Goal: Check status: Check status

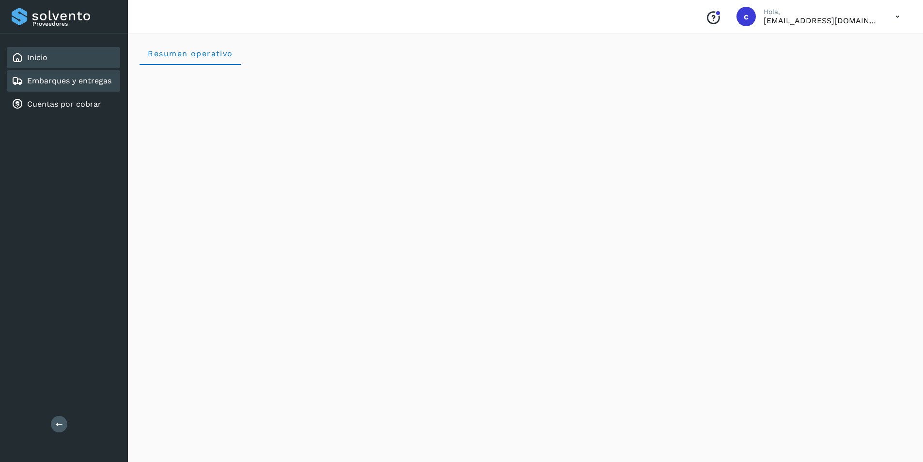
click at [69, 82] on link "Embarques y entregas" at bounding box center [69, 80] width 84 height 9
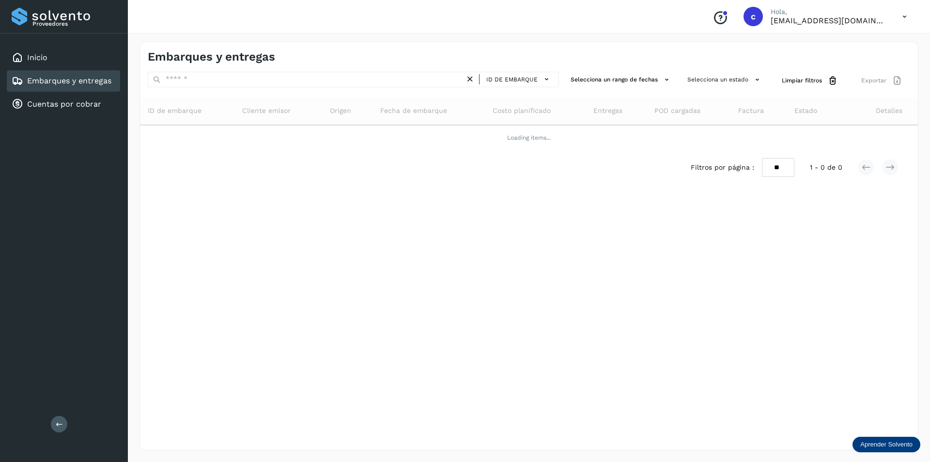
click at [898, 16] on icon at bounding box center [905, 17] width 20 height 20
click at [872, 51] on div "Cerrar sesión" at bounding box center [856, 43] width 115 height 18
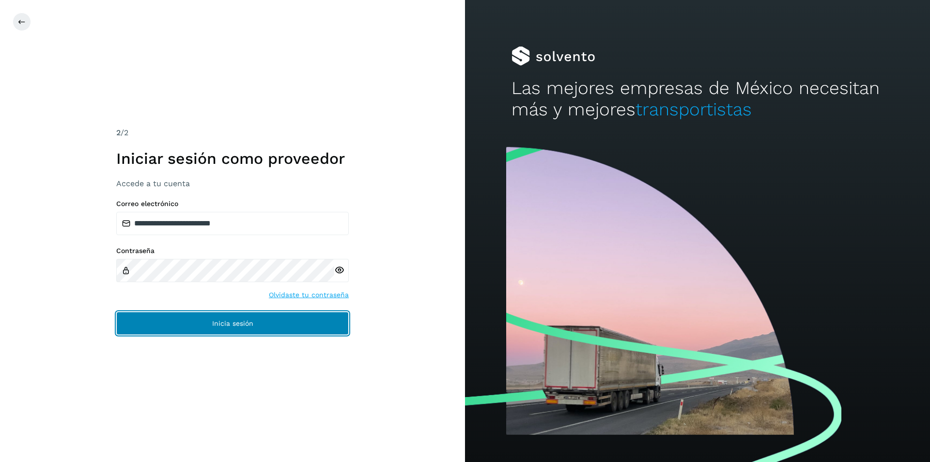
click at [220, 330] on button "Inicia sesión" at bounding box center [232, 323] width 233 height 23
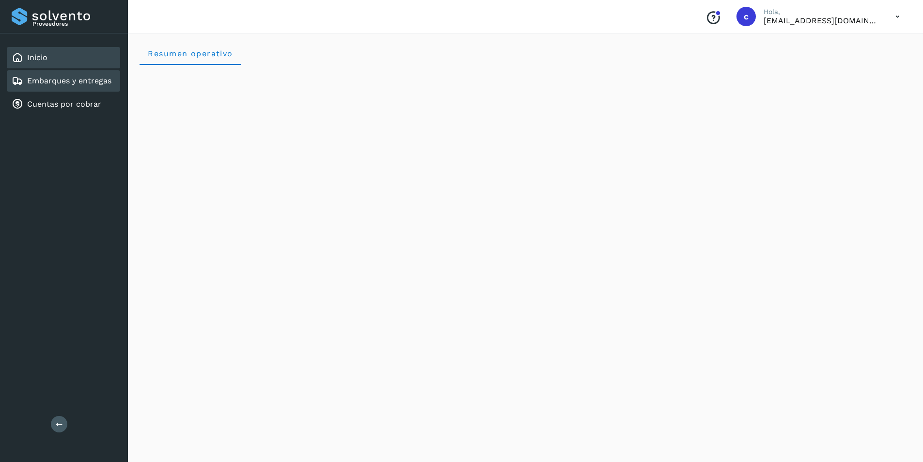
click at [79, 91] on div "Embarques y entregas" at bounding box center [63, 80] width 113 height 21
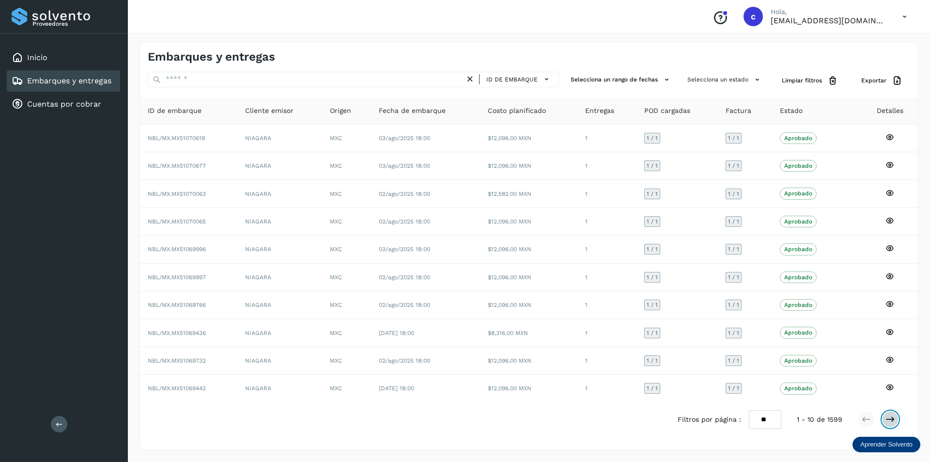
click at [890, 416] on icon at bounding box center [891, 419] width 10 height 10
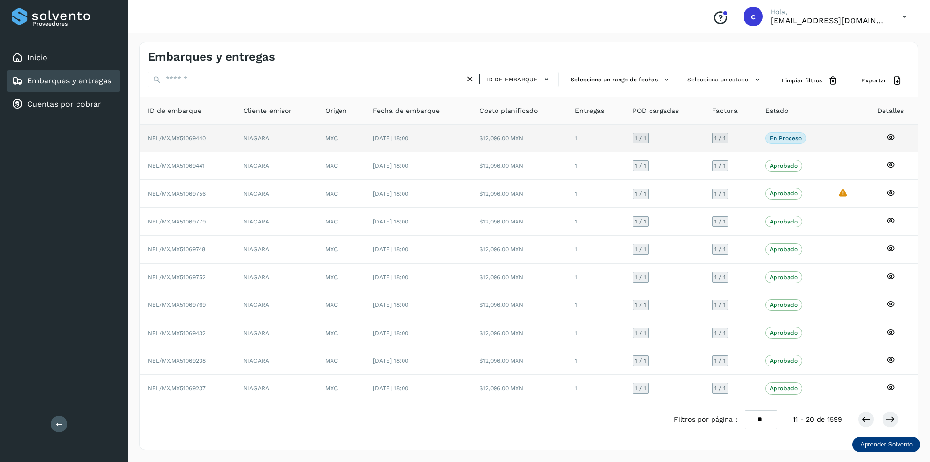
click at [798, 145] on td "En proceso Verifica el estado de la factura o entregas asociadas a este embarque" at bounding box center [794, 139] width 73 height 28
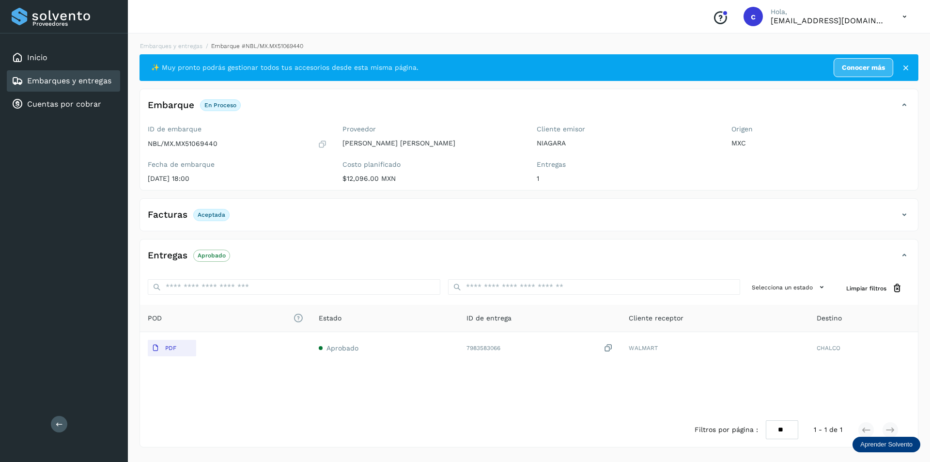
click at [900, 11] on icon at bounding box center [905, 17] width 20 height 20
click at [874, 41] on div "Cerrar sesión" at bounding box center [856, 43] width 115 height 18
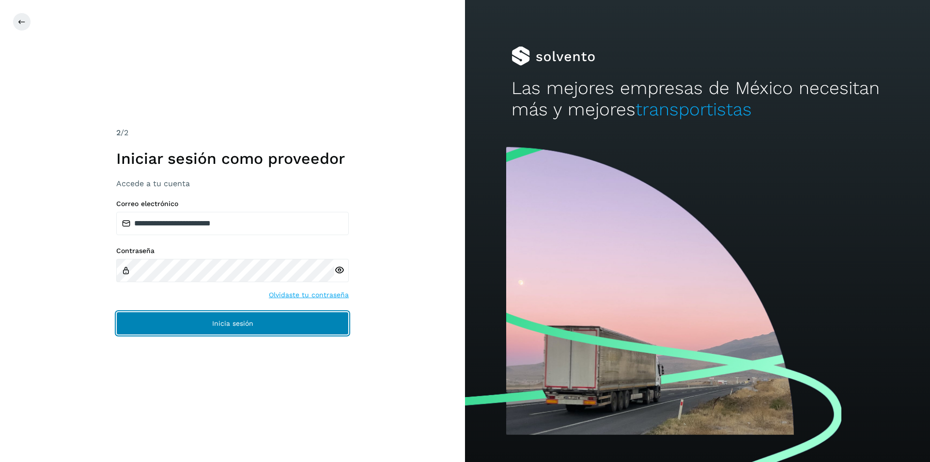
click at [281, 319] on button "Inicia sesión" at bounding box center [232, 323] width 233 height 23
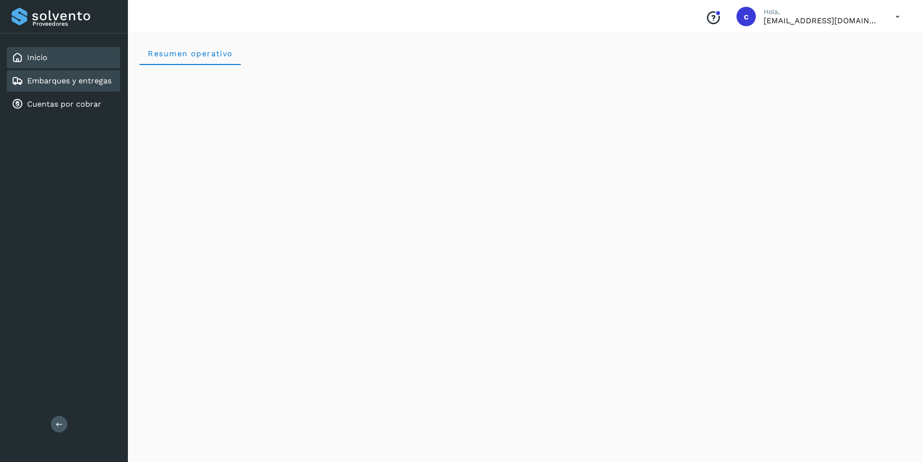
click at [65, 82] on link "Embarques y entregas" at bounding box center [69, 80] width 84 height 9
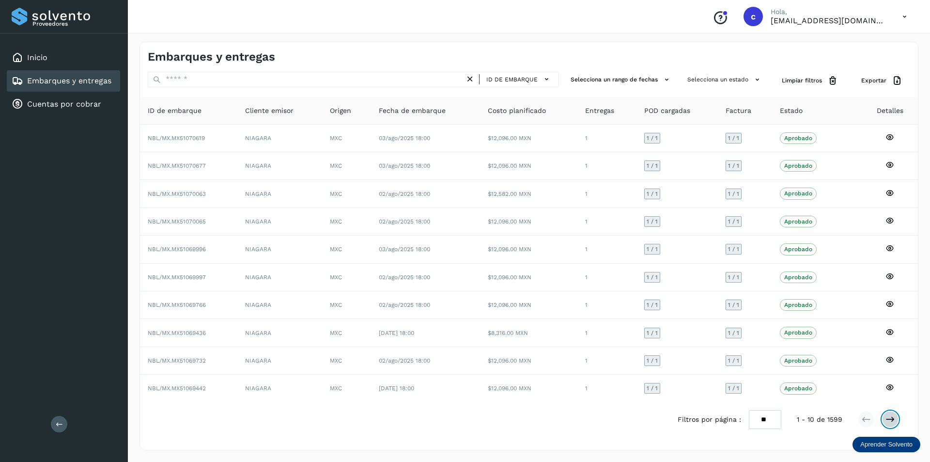
click at [888, 416] on icon at bounding box center [891, 419] width 10 height 10
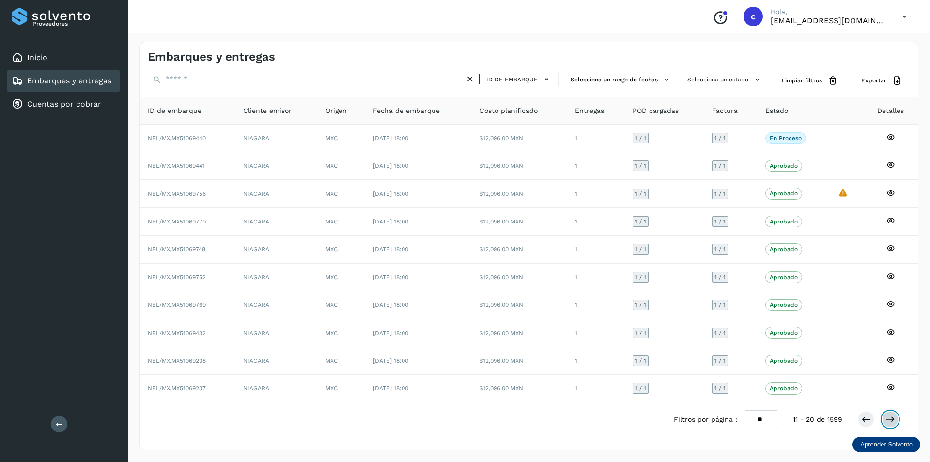
click at [891, 414] on button at bounding box center [890, 419] width 16 height 16
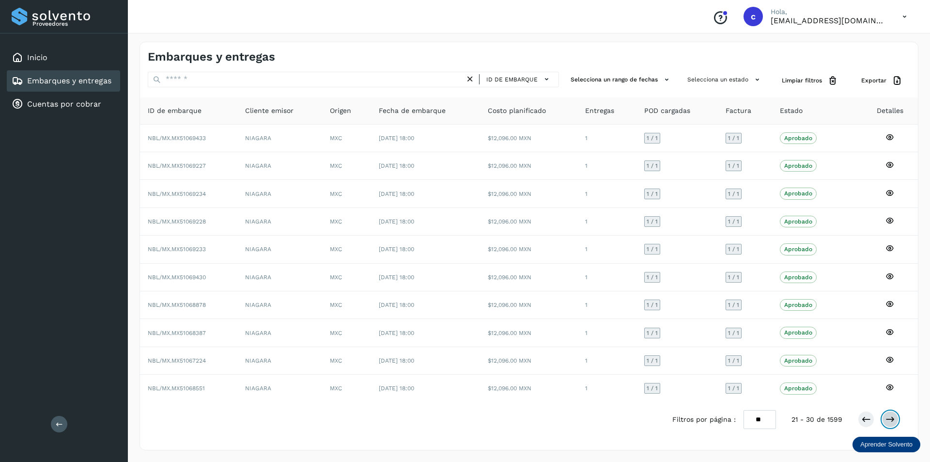
click at [893, 413] on button at bounding box center [890, 419] width 16 height 16
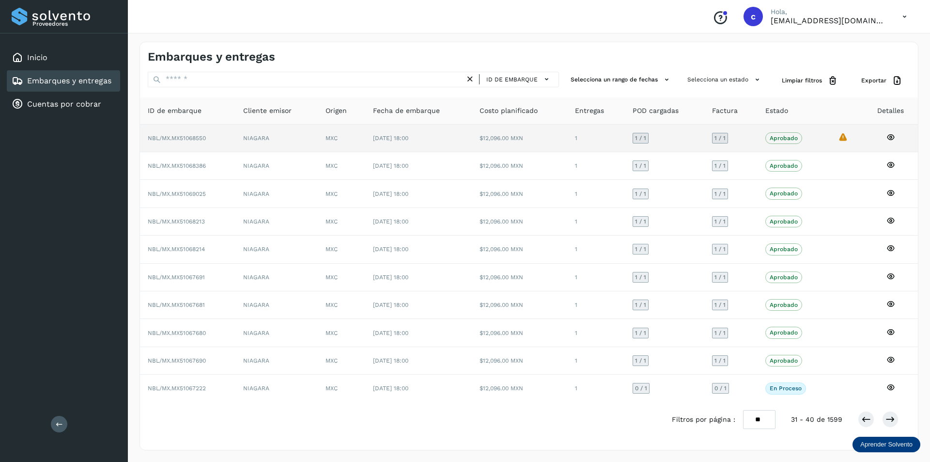
click at [846, 135] on icon "La validación de Solvento para este embarque ha sido anulada debido al cambio d…" at bounding box center [843, 137] width 10 height 10
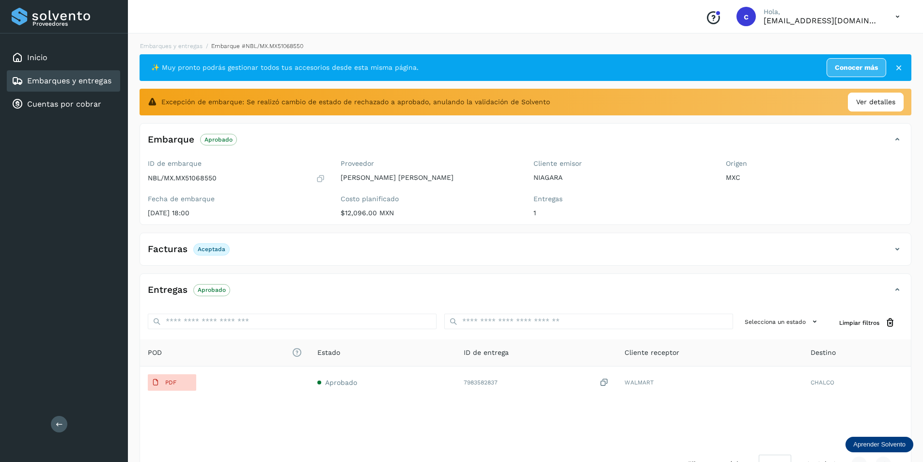
click at [51, 82] on link "Embarques y entregas" at bounding box center [69, 80] width 84 height 9
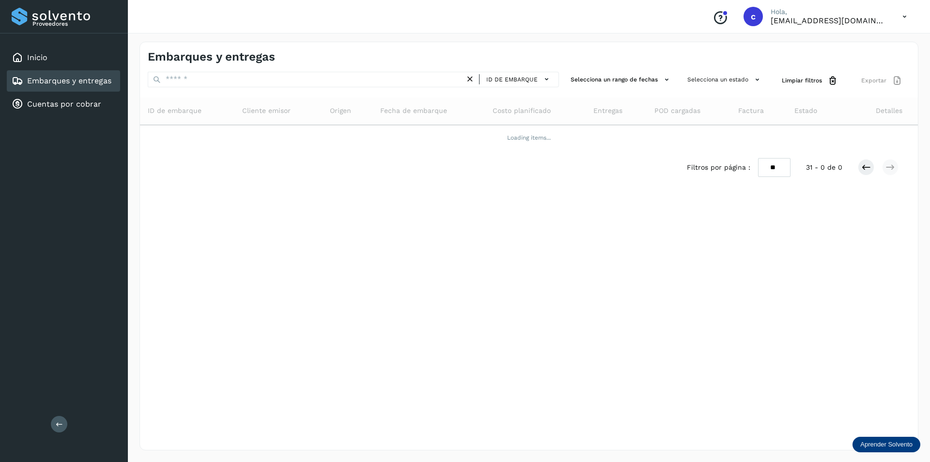
click at [908, 13] on icon at bounding box center [905, 17] width 20 height 20
click at [819, 52] on div "Cerrar sesión" at bounding box center [856, 43] width 115 height 18
